Goal: Book appointment/travel/reservation: Book appointment/travel/reservation

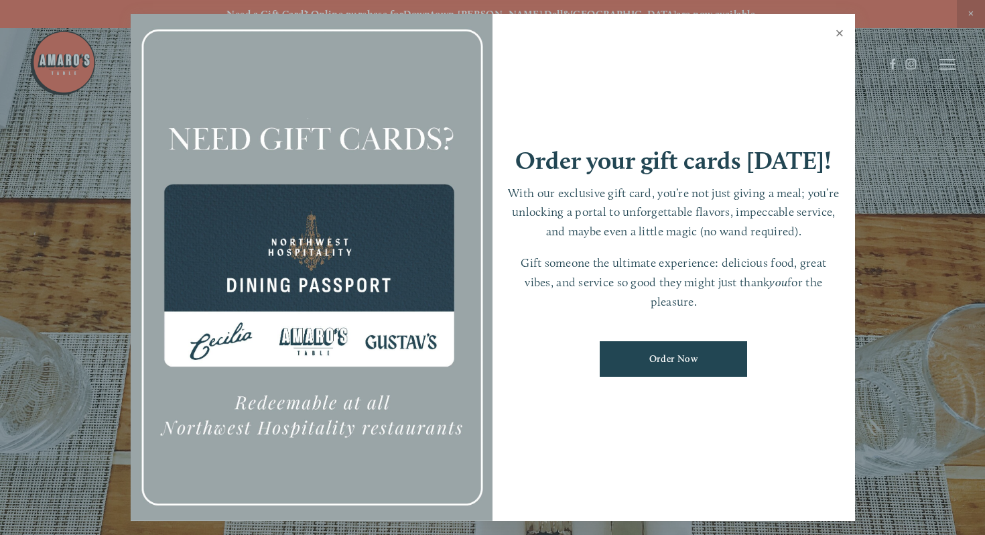
click at [839, 33] on link "Close" at bounding box center [840, 35] width 26 height 38
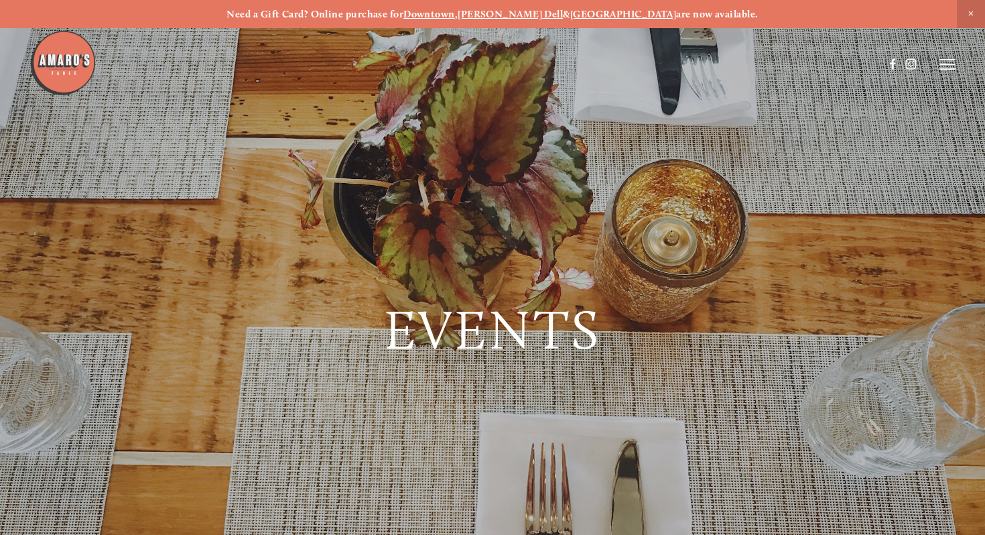
click at [948, 66] on icon at bounding box center [947, 64] width 16 height 12
click at [823, 240] on div "Events" at bounding box center [492, 267] width 985 height 535
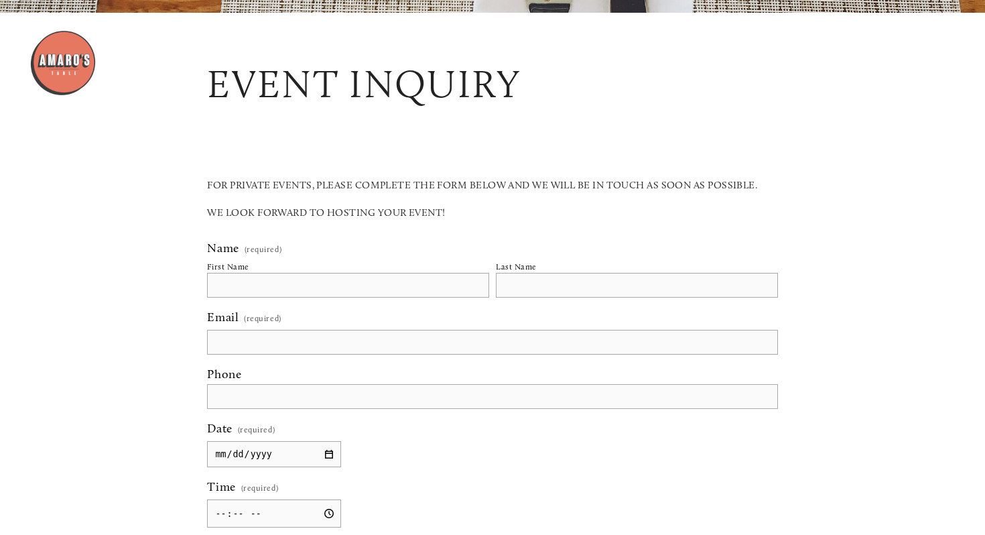
scroll to position [478, 0]
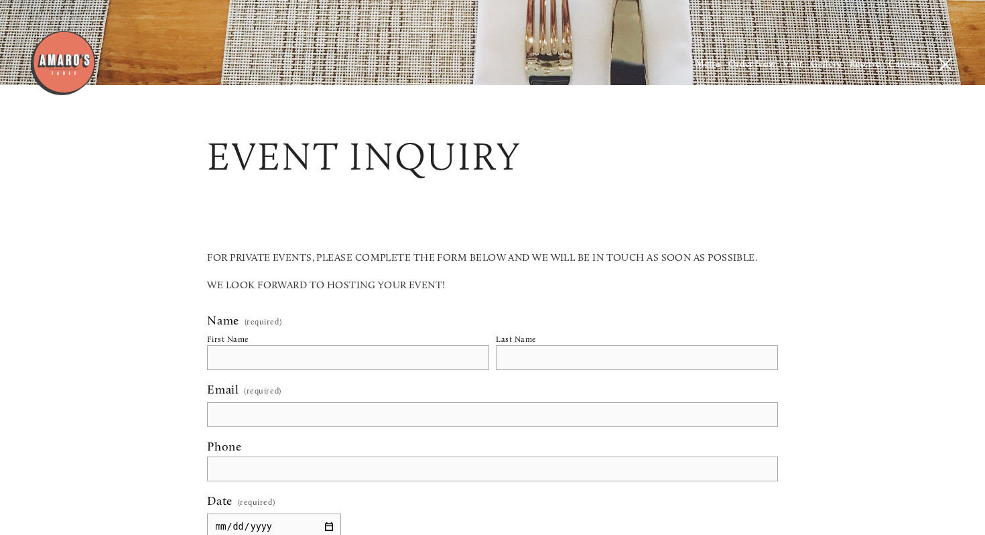
click at [257, 348] on input "First Name" at bounding box center [348, 357] width 282 height 25
type input "[PERSON_NAME]"
type input "Pew"
type input "[EMAIL_ADDRESS][PERSON_NAME][DOMAIN_NAME]"
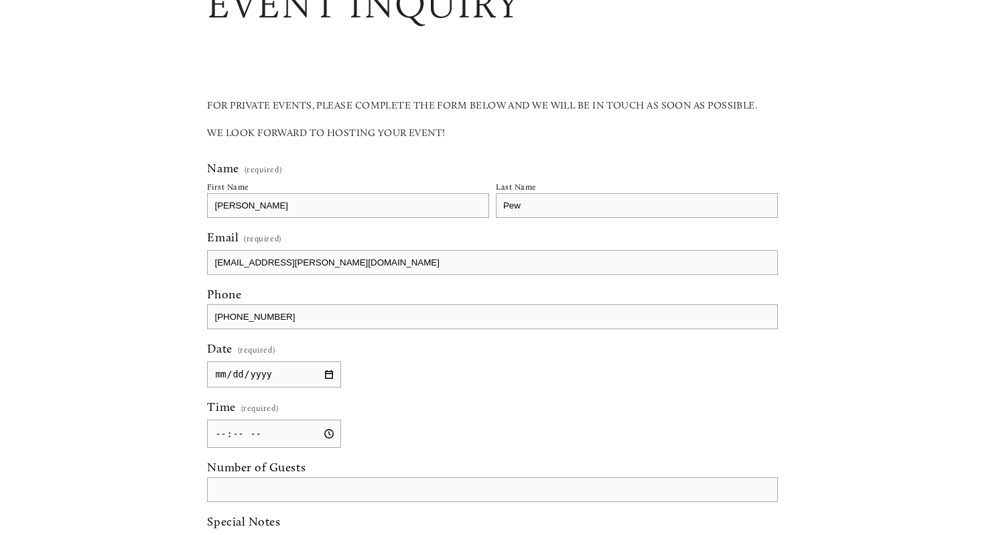
scroll to position [647, 0]
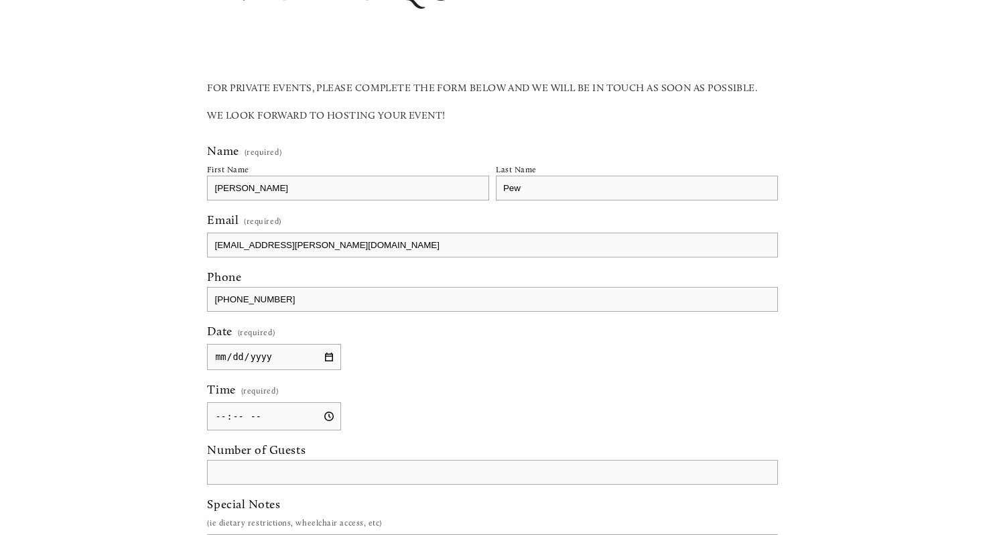
type input "[PHONE_NUMBER]"
click at [291, 360] on input "Date (required)" at bounding box center [274, 357] width 134 height 26
click at [326, 353] on input "Date (required)" at bounding box center [274, 357] width 134 height 26
type input "[DATE]"
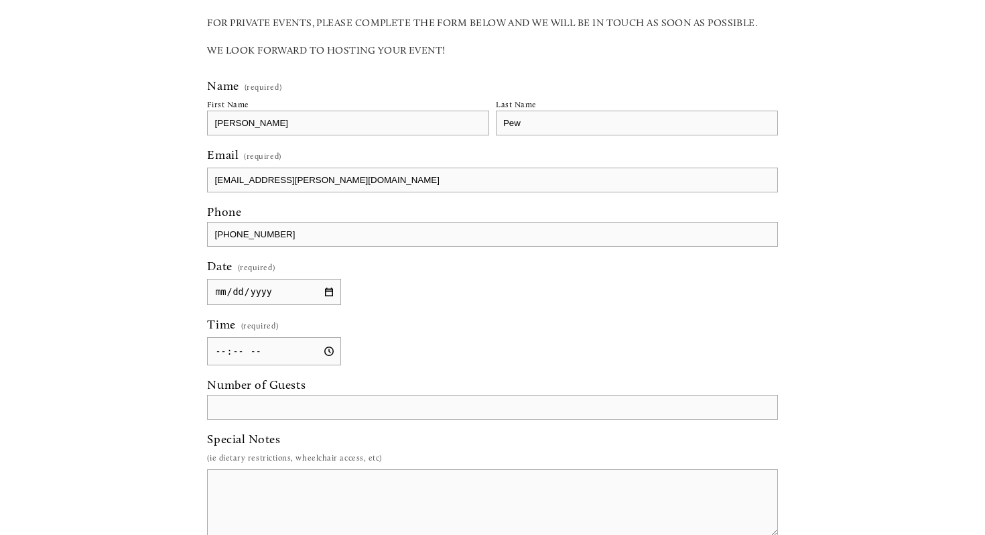
scroll to position [714, 0]
click at [223, 352] on input "Time (required)" at bounding box center [274, 349] width 134 height 28
type input "12:00"
click at [254, 407] on input "Number of Guests" at bounding box center [492, 405] width 570 height 25
type input "-"
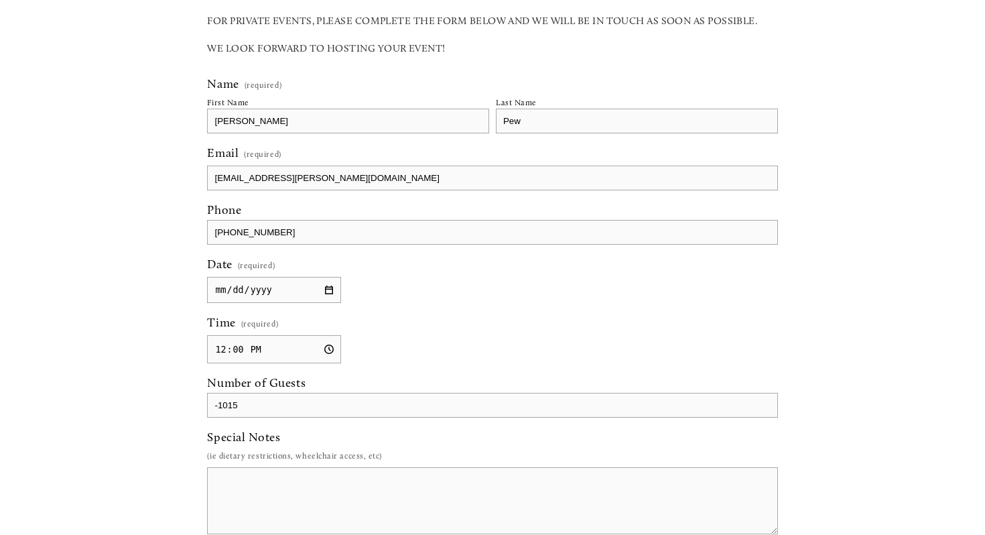
scroll to position [729, 0]
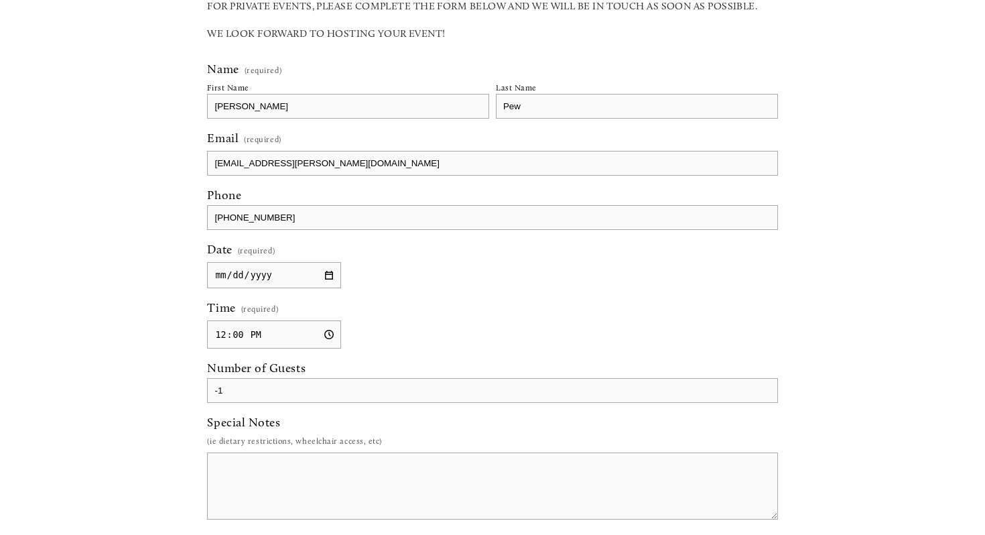
type input "-"
type input "1"
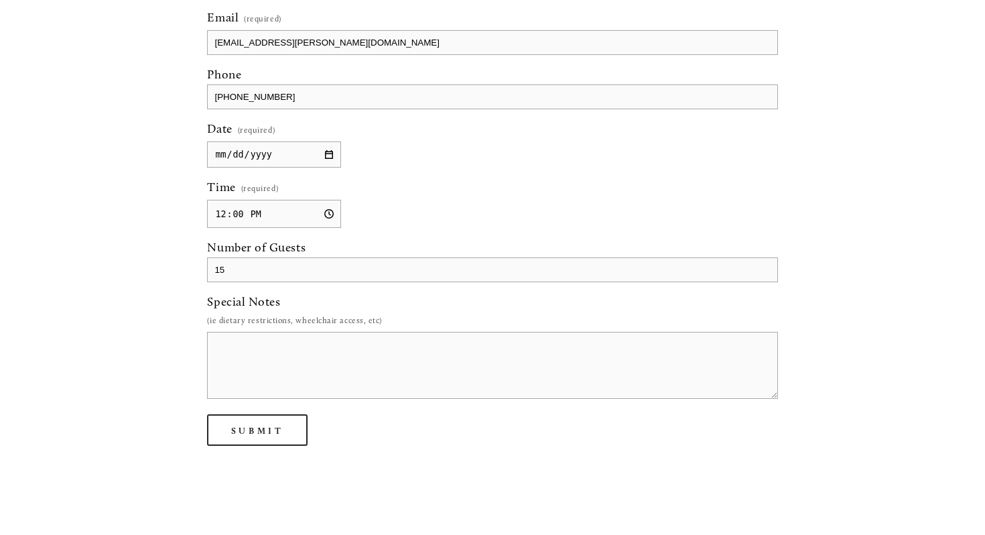
scroll to position [850, 0]
type input "10"
click at [312, 370] on textarea "Special Notes" at bounding box center [492, 364] width 570 height 67
type textarea "L"
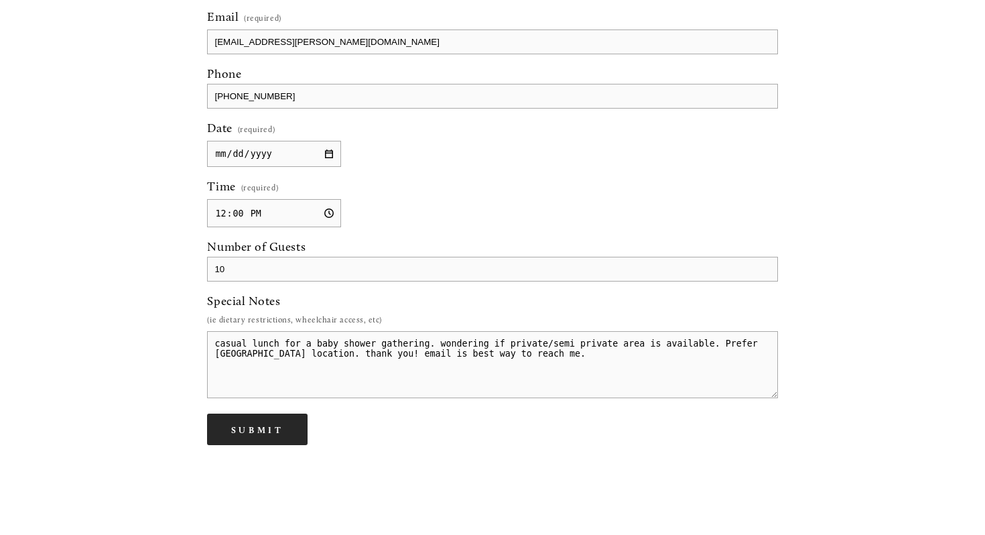
type textarea "casual lunch for a baby shower gathering. wondering if private/semi private are…"
click at [265, 425] on span "Submit" at bounding box center [257, 429] width 53 height 11
